Goal: Information Seeking & Learning: Check status

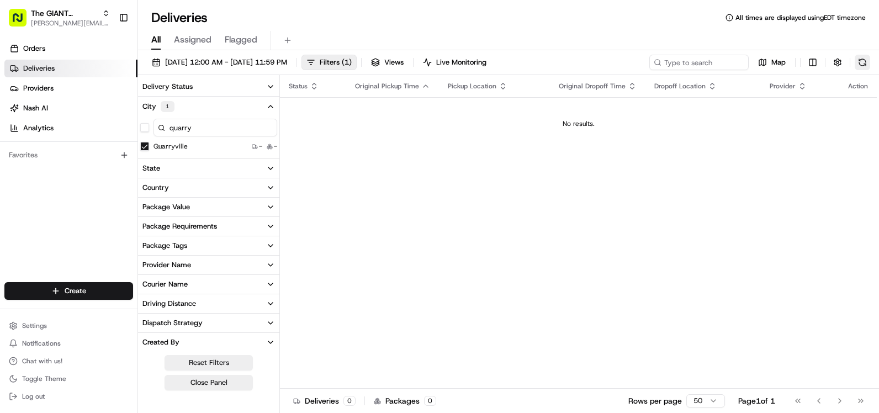
drag, startPoint x: 0, startPoint y: 0, endPoint x: 861, endPoint y: 65, distance: 863.3
click at [861, 65] on button at bounding box center [861, 62] width 15 height 15
click at [70, 49] on link "Orders" at bounding box center [70, 49] width 133 height 18
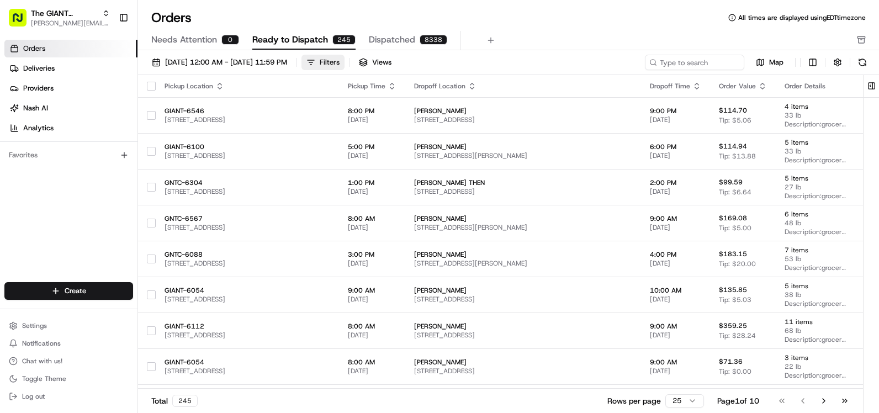
click at [339, 58] on div "Filters" at bounding box center [330, 62] width 20 height 10
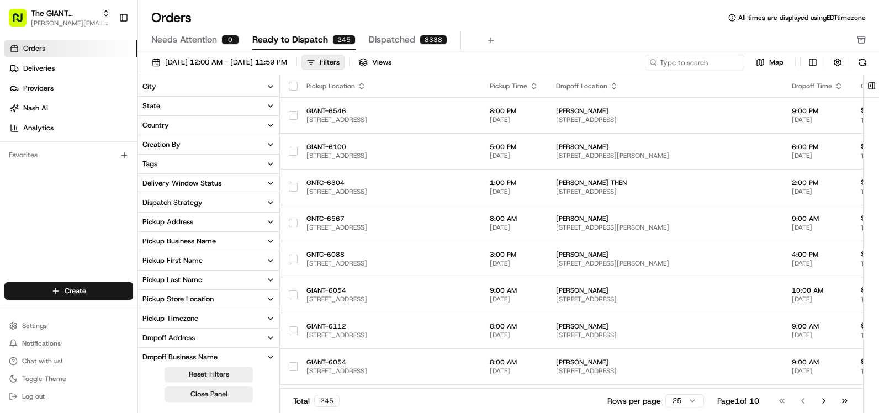
click at [249, 84] on button "City" at bounding box center [208, 86] width 141 height 19
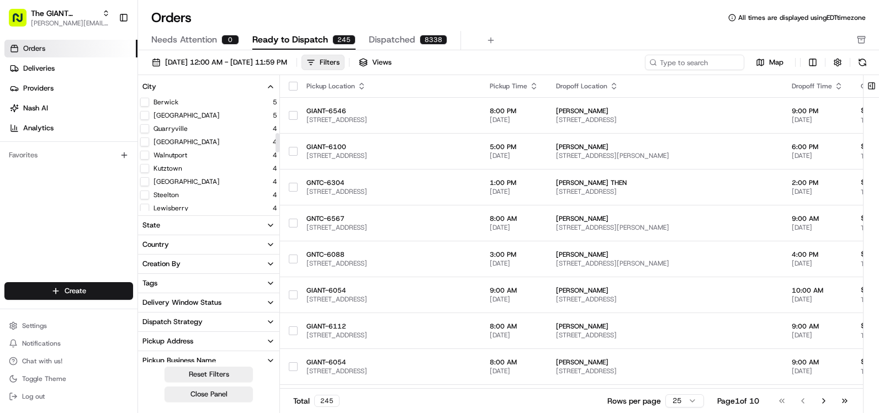
scroll to position [221, 0]
click at [146, 128] on button "Quarryville" at bounding box center [144, 128] width 9 height 9
